Goal: Find contact information: Find contact information

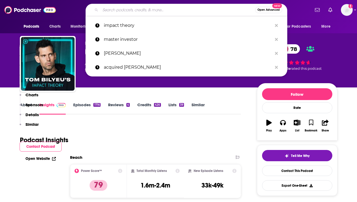
click at [107, 10] on input "Search podcasts, credits, & more..." at bounding box center [177, 10] width 155 height 9
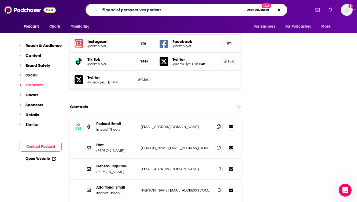
type input "financial perspectives podcast"
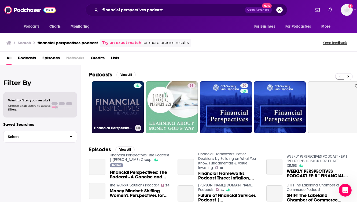
click at [116, 94] on link "Financial Perspectives: The Podcast | [PERSON_NAME] Group" at bounding box center [118, 107] width 52 height 52
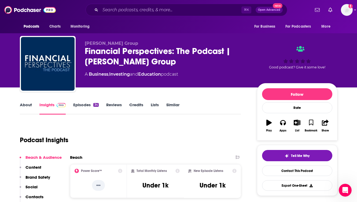
click at [140, 130] on div "Podcast Insights" at bounding box center [128, 136] width 217 height 27
click at [84, 106] on link "Episodes 34" at bounding box center [85, 108] width 25 height 12
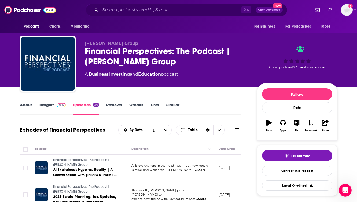
click at [222, 167] on p "[DATE]" at bounding box center [225, 168] width 12 height 5
click at [24, 102] on div "About Insights Episodes 34 Reviews Credits Lists Similar" at bounding box center [130, 107] width 221 height 13
click at [26, 103] on link "About" at bounding box center [26, 108] width 12 height 12
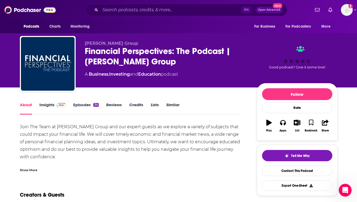
click at [148, 127] on div "Join The Team at [PERSON_NAME] Group and our expert guests as we explore a vari…" at bounding box center [130, 175] width 221 height 105
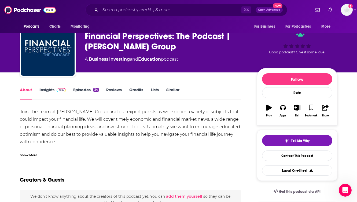
scroll to position [11, 0]
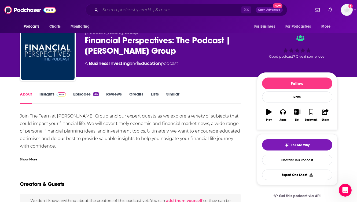
click at [113, 9] on input "Search podcasts, credits, & more..." at bounding box center [170, 10] width 141 height 9
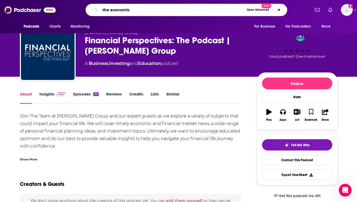
type input "the economist"
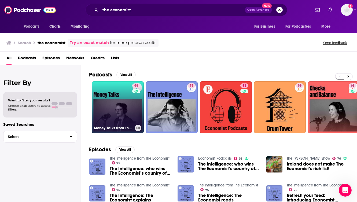
click at [116, 107] on link "68 Money Talks from The Economist" at bounding box center [118, 107] width 52 height 52
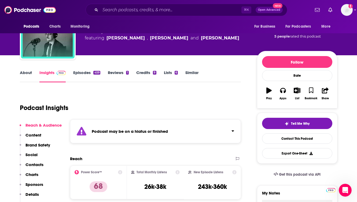
scroll to position [32, 0]
click at [87, 70] on link "Episodes 459" at bounding box center [86, 76] width 27 height 12
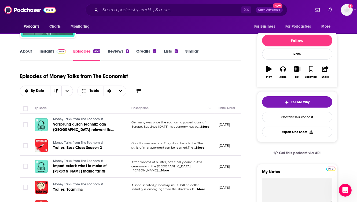
scroll to position [64, 0]
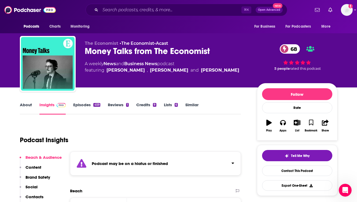
click at [25, 105] on link "About" at bounding box center [26, 108] width 12 height 12
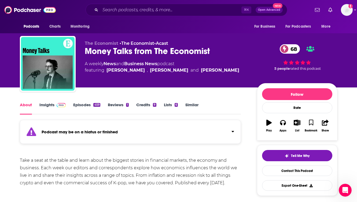
click at [138, 167] on div "Take a seat at the table and learn about the biggest stories in financial marke…" at bounding box center [130, 202] width 221 height 90
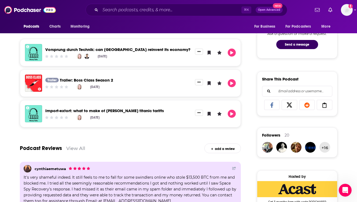
scroll to position [311, 0]
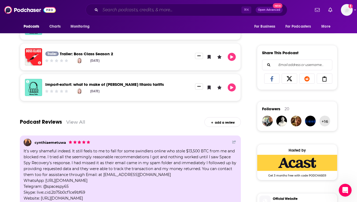
click at [130, 10] on input "Search podcasts, credits, & more..." at bounding box center [170, 10] width 141 height 9
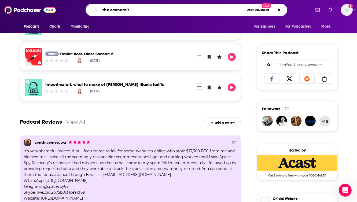
type input "the economist"
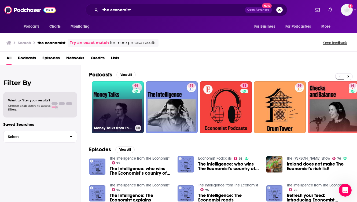
click at [109, 91] on link "68 Money Talks from The Economist" at bounding box center [118, 107] width 52 height 52
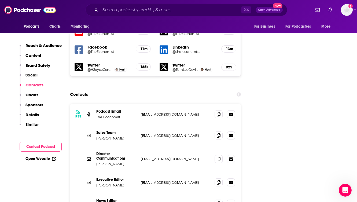
scroll to position [677, 0]
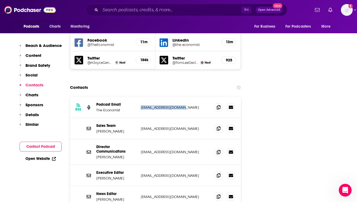
drag, startPoint x: 186, startPoint y: 96, endPoint x: 141, endPoint y: 97, distance: 44.8
click at [141, 105] on p "[EMAIL_ADDRESS][DOMAIN_NAME]" at bounding box center [176, 107] width 70 height 5
copy p "[EMAIL_ADDRESS][DOMAIN_NAME]"
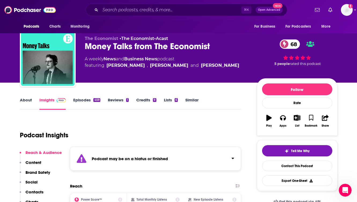
scroll to position [0, 0]
